Goal: Information Seeking & Learning: Learn about a topic

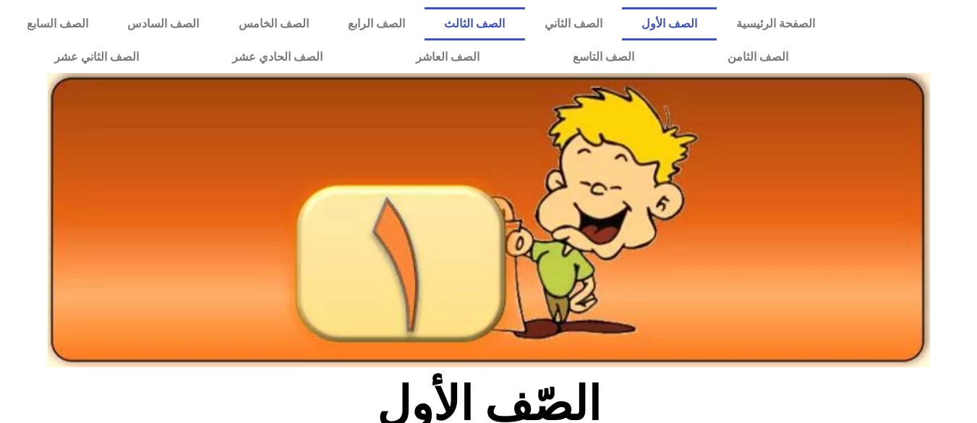
click at [524, 30] on link "الصف الثالث" at bounding box center [474, 23] width 100 height 33
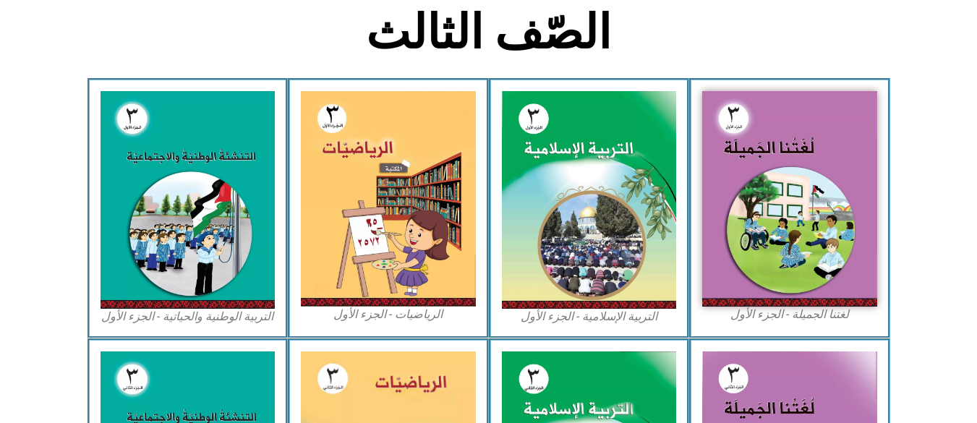
scroll to position [739, 0]
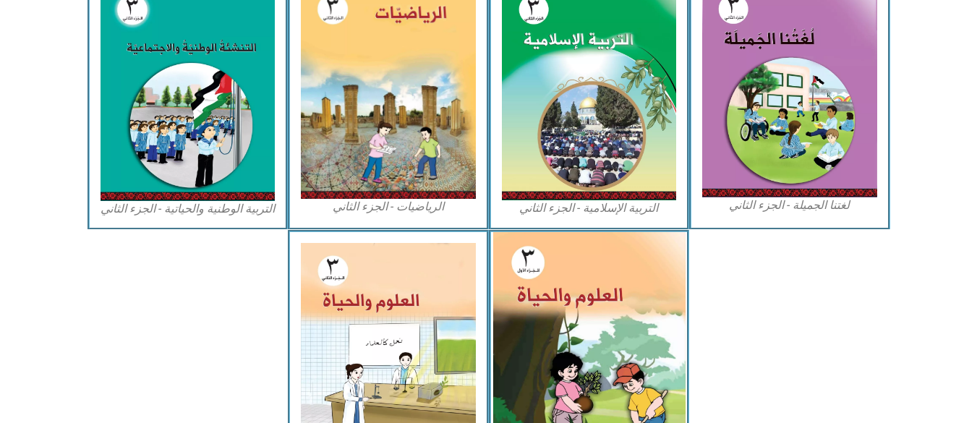
click at [616, 278] on img at bounding box center [588, 351] width 192 height 239
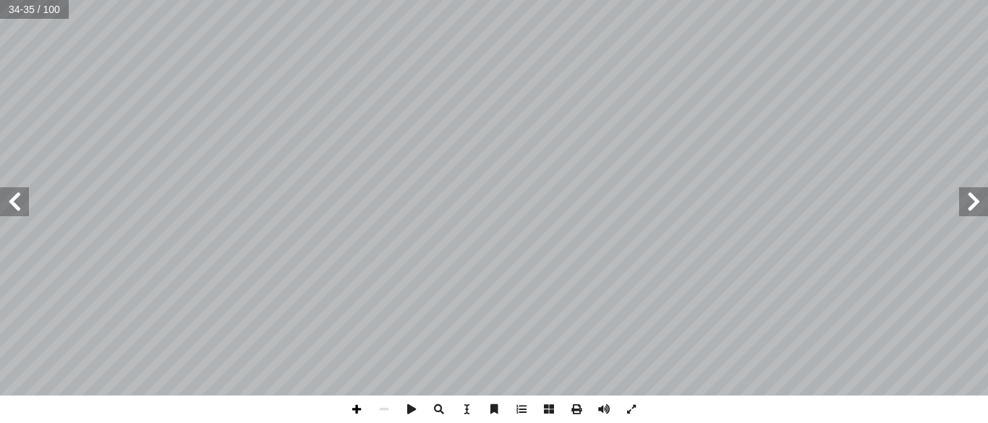
click at [353, 407] on span at bounding box center [356, 408] width 27 height 27
